Goal: Navigation & Orientation: Find specific page/section

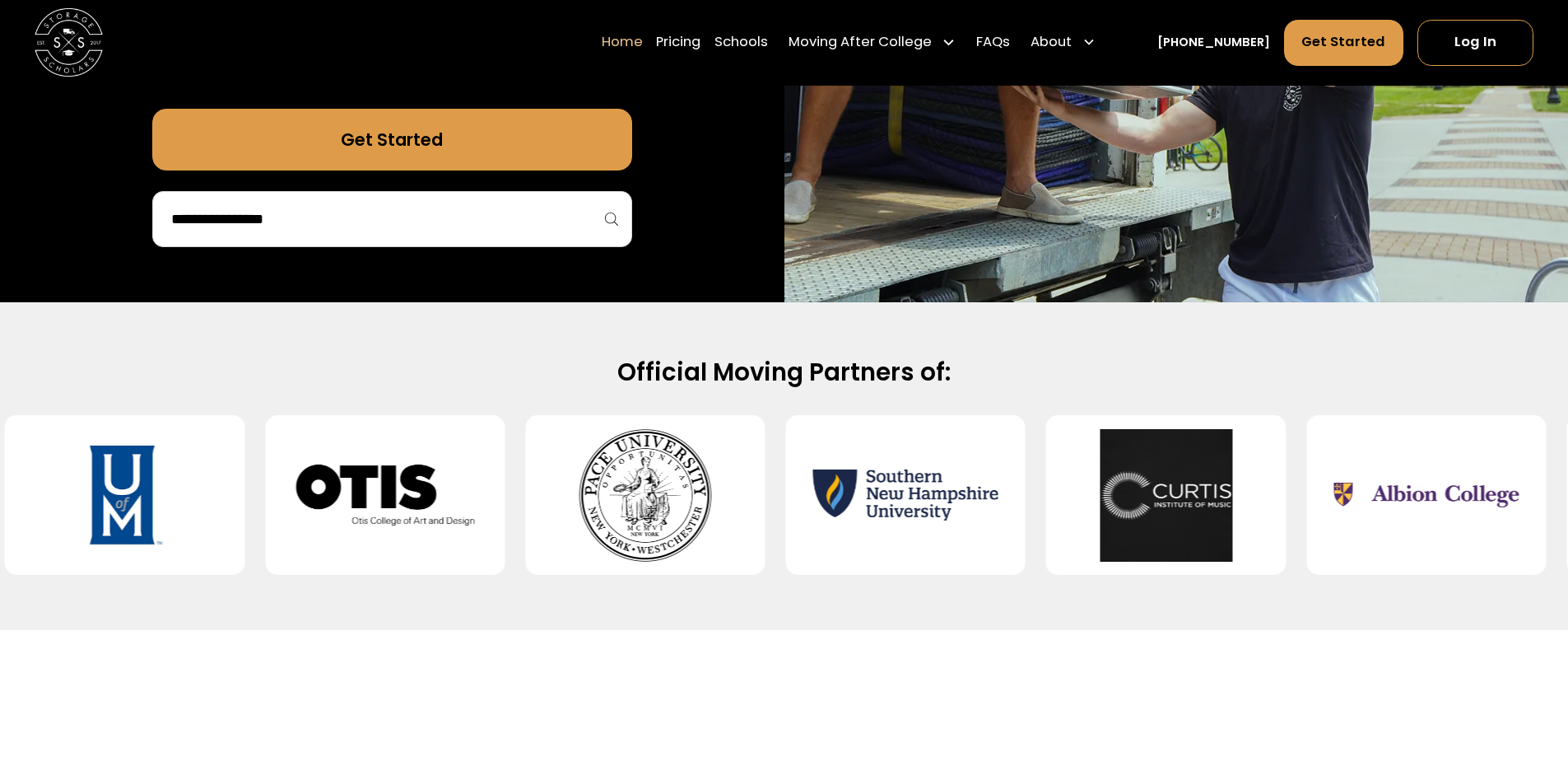
scroll to position [494, 0]
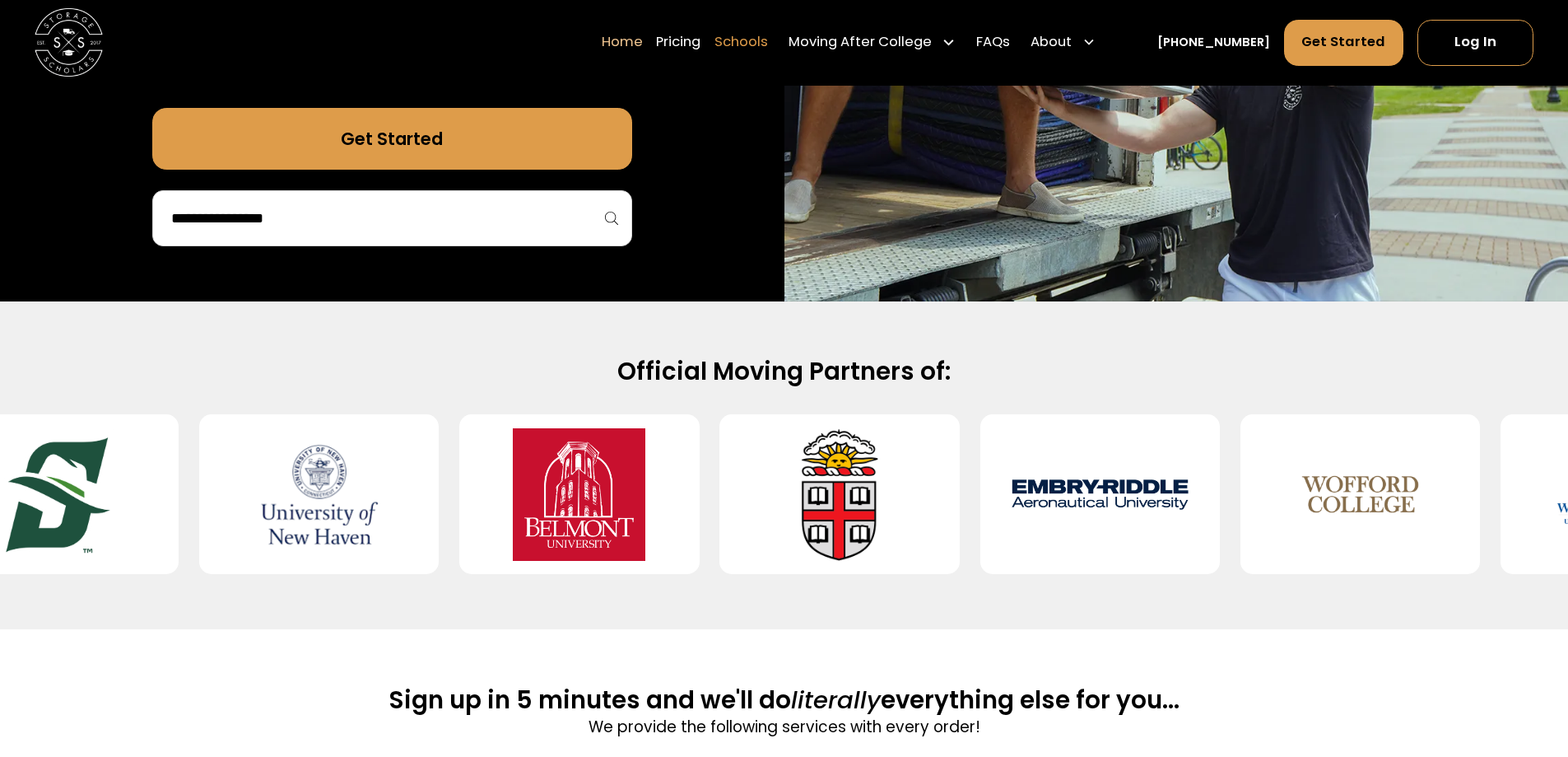
click at [768, 44] on link "Schools" at bounding box center [741, 43] width 54 height 48
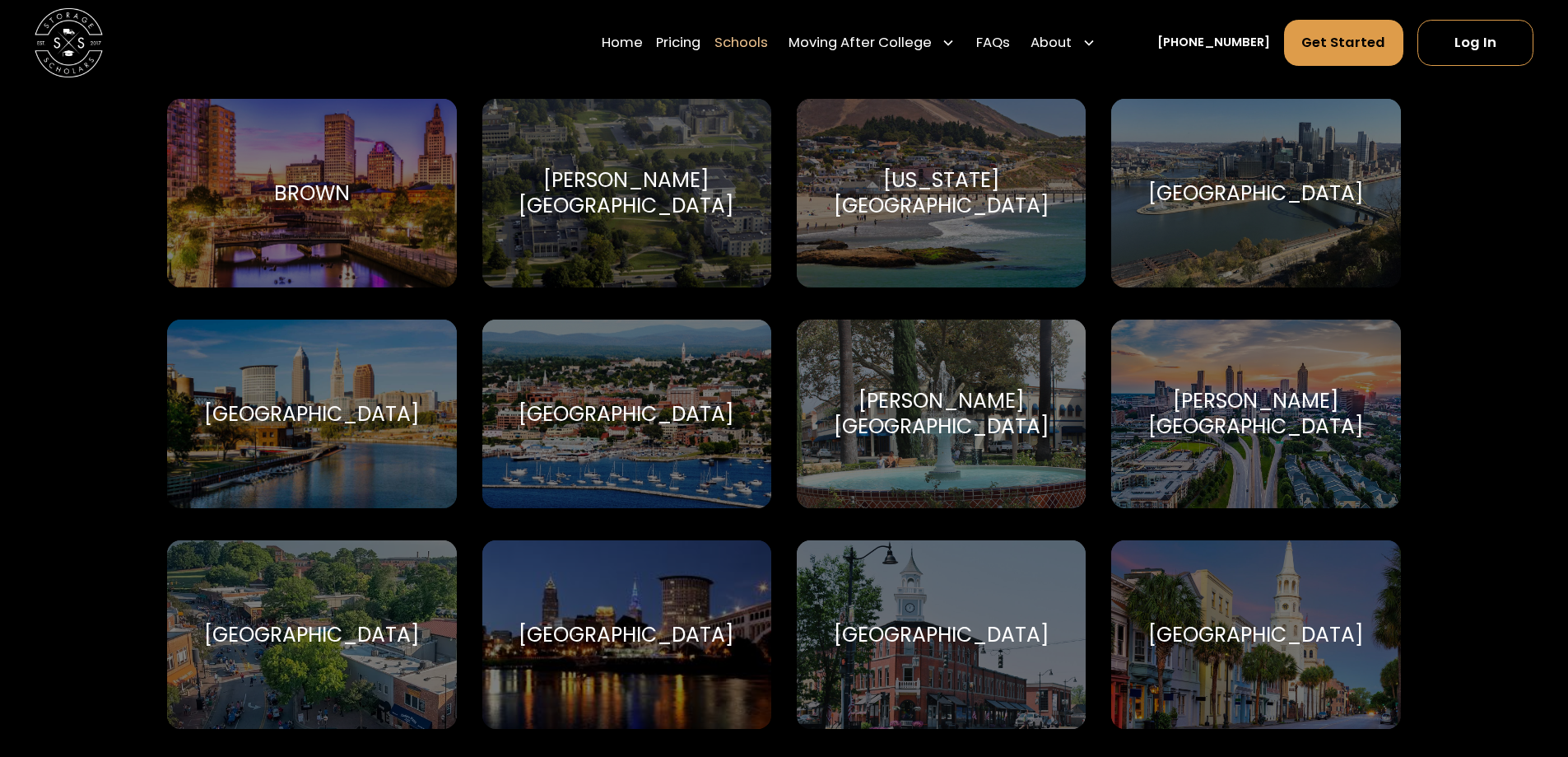
scroll to position [1730, 0]
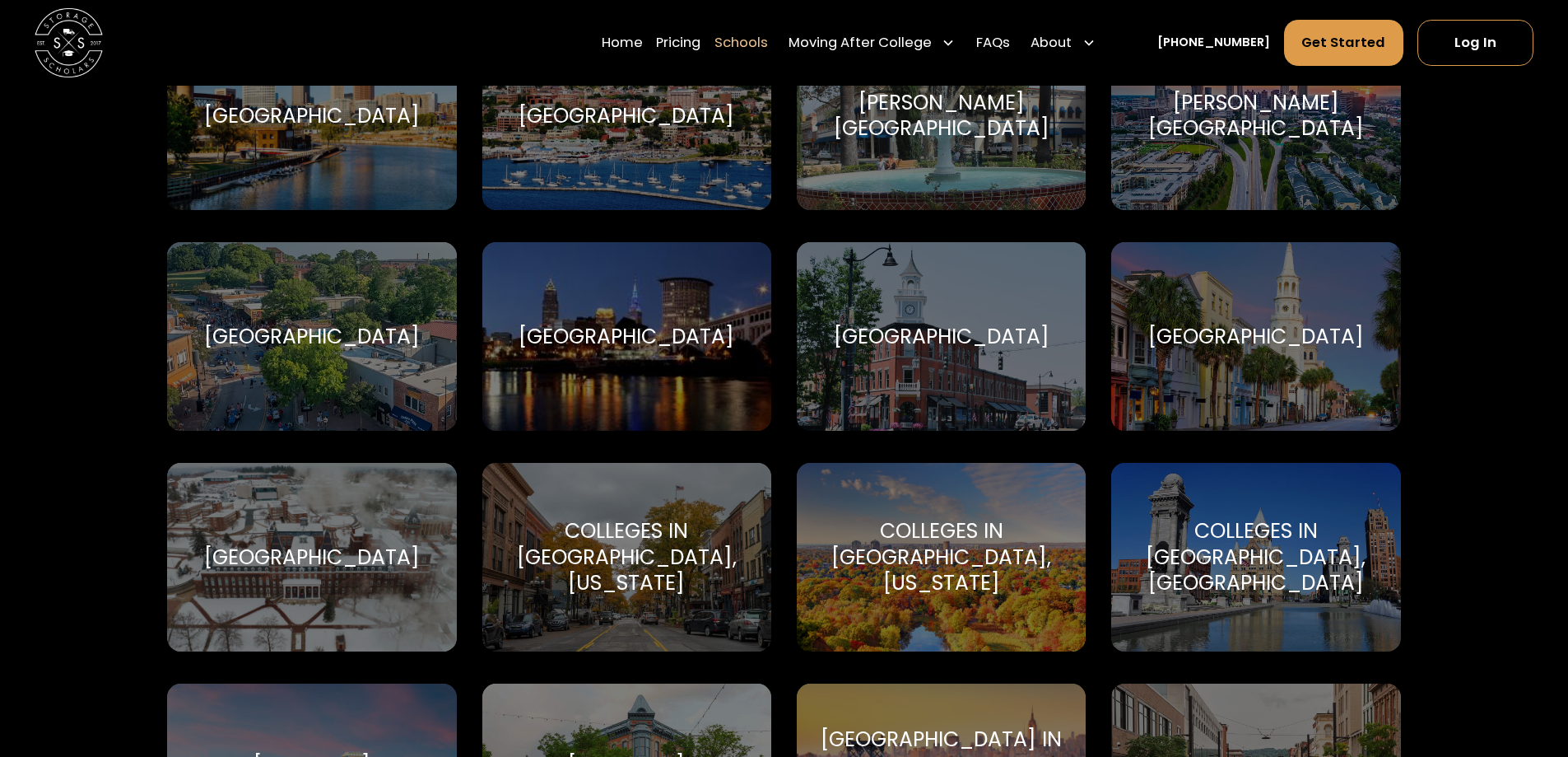
click at [919, 573] on div "Colleges in [GEOGRAPHIC_DATA], [US_STATE]" at bounding box center [941, 557] width 248 height 78
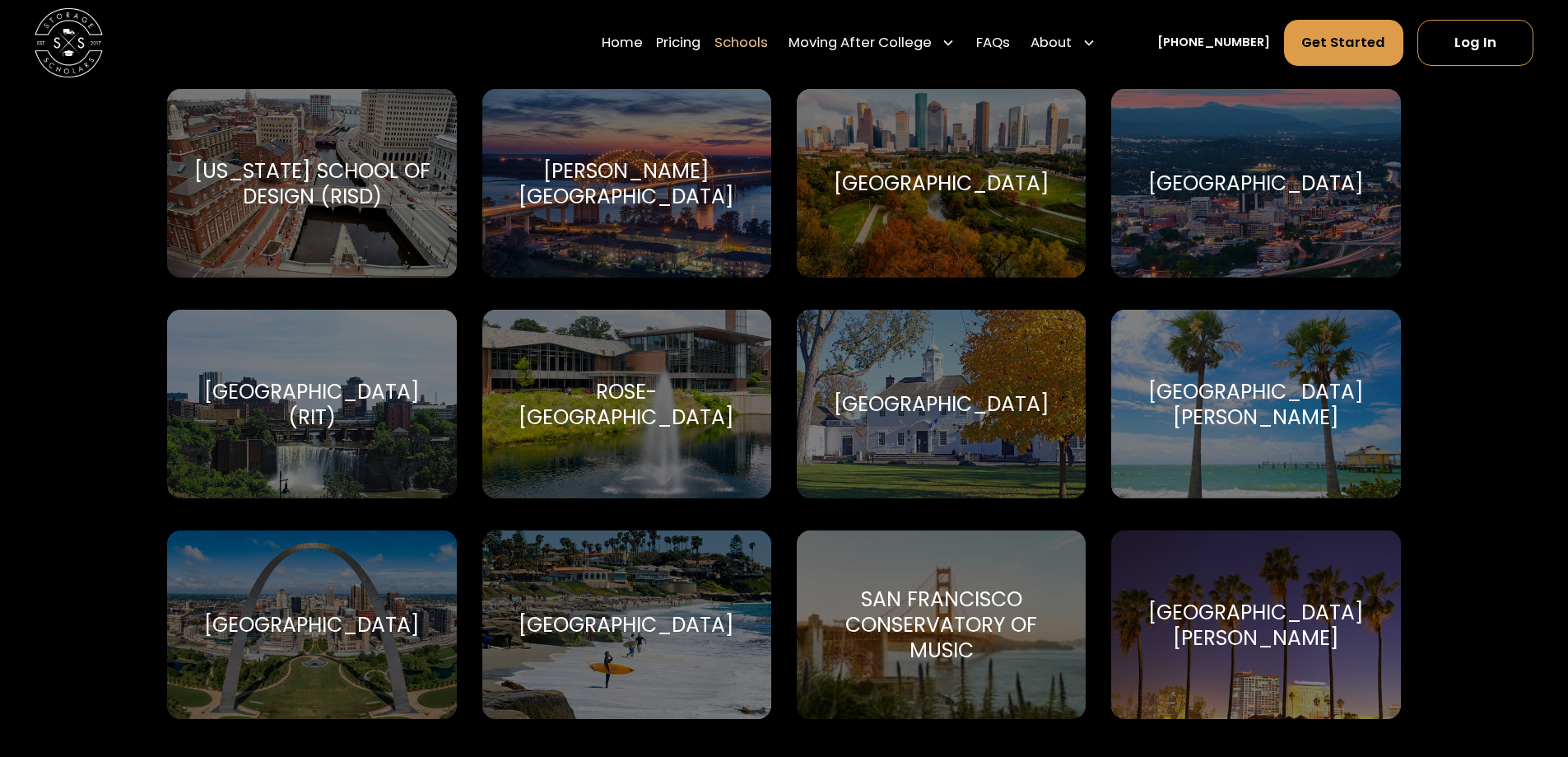
scroll to position [5682, 0]
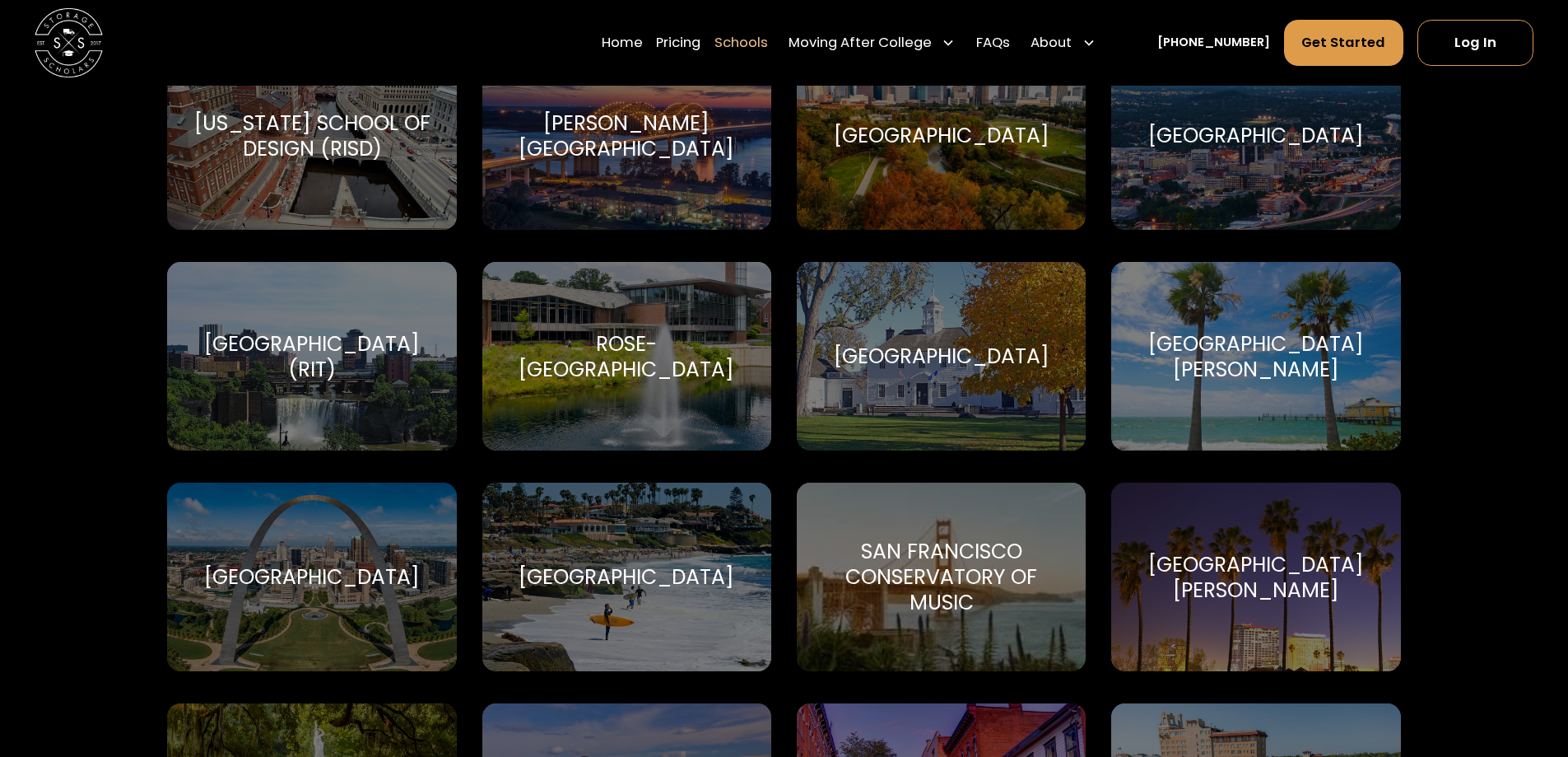
drag, startPoint x: 1284, startPoint y: 333, endPoint x: 1484, endPoint y: 258, distance: 213.6
click at [1484, 258] on div "Select your service Find Your School Albertus Magnus College Albertus Magnus Co…" at bounding box center [784, 159] width 1568 height 10375
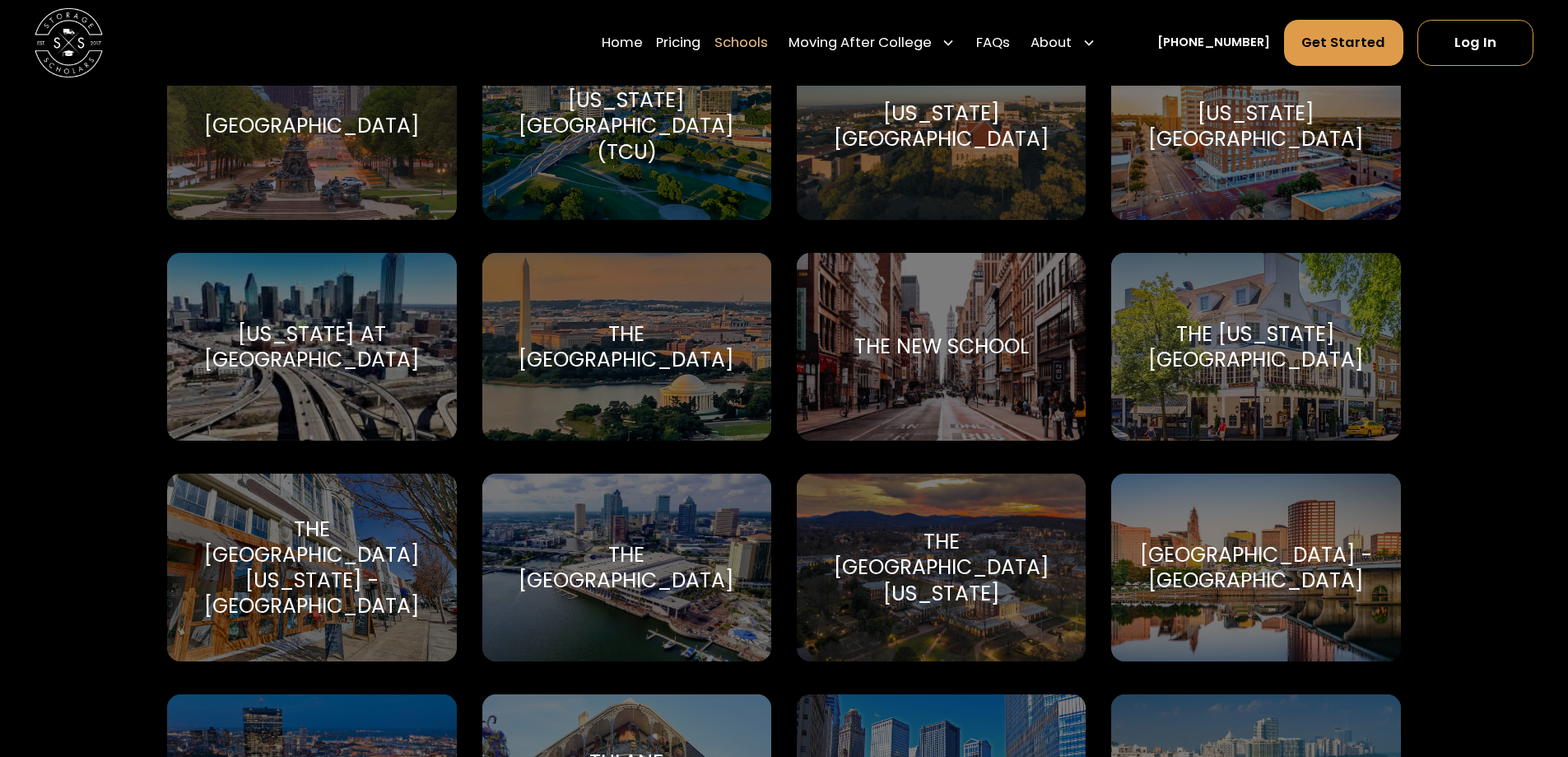
scroll to position [7247, 0]
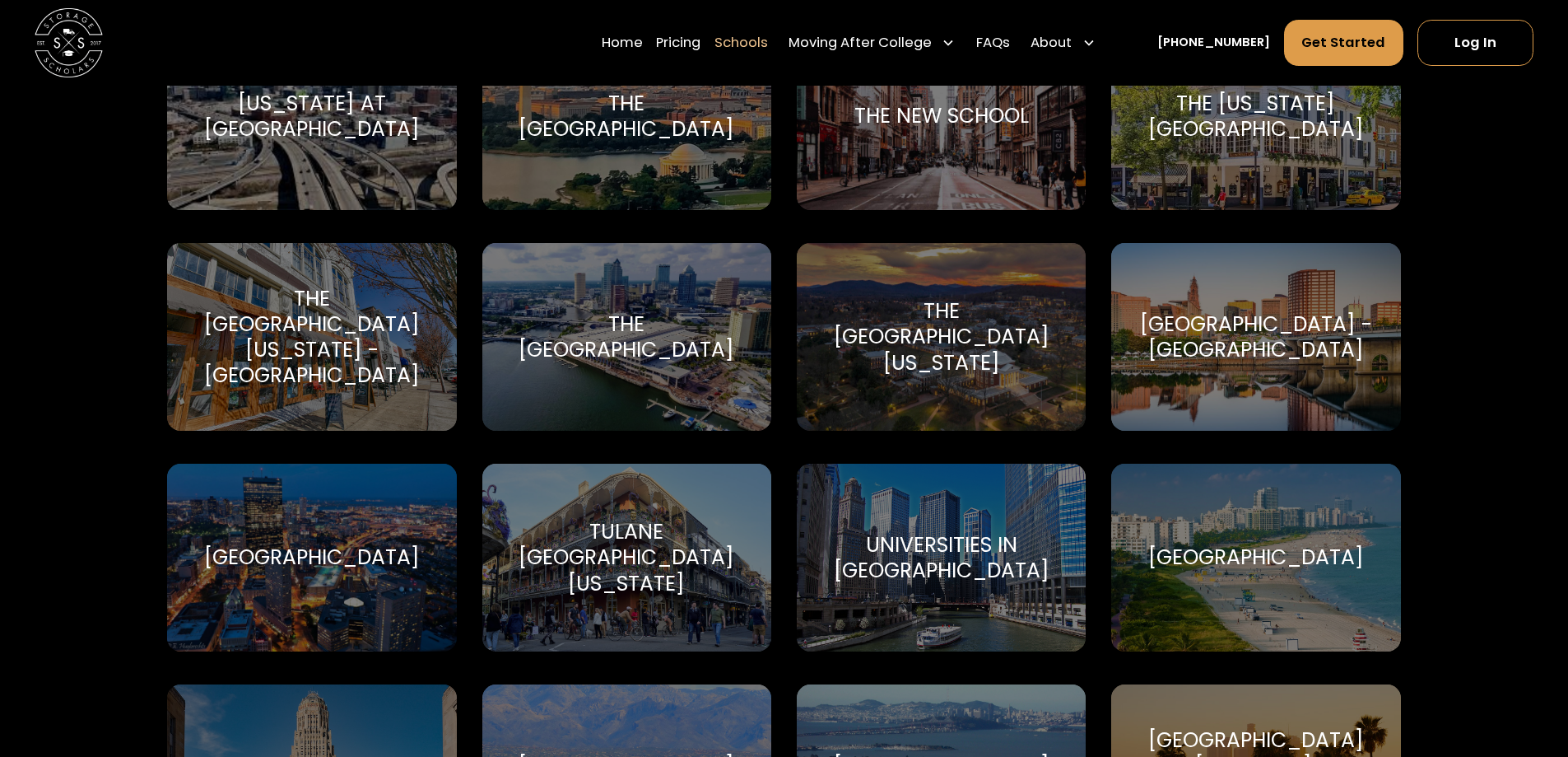
click at [624, 316] on div "The [GEOGRAPHIC_DATA]" at bounding box center [626, 336] width 248 height 51
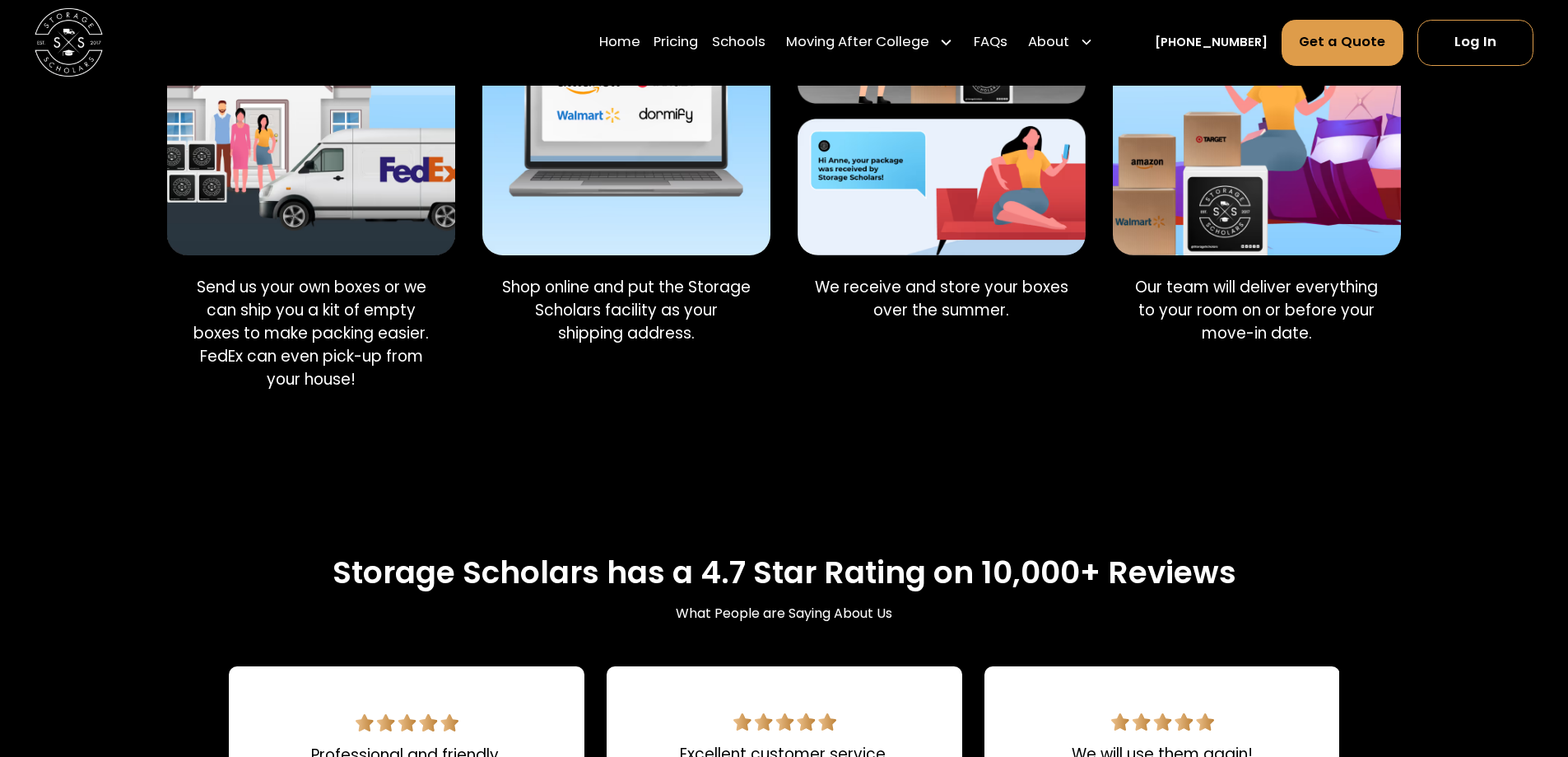
scroll to position [1482, 0]
